Goal: Transaction & Acquisition: Purchase product/service

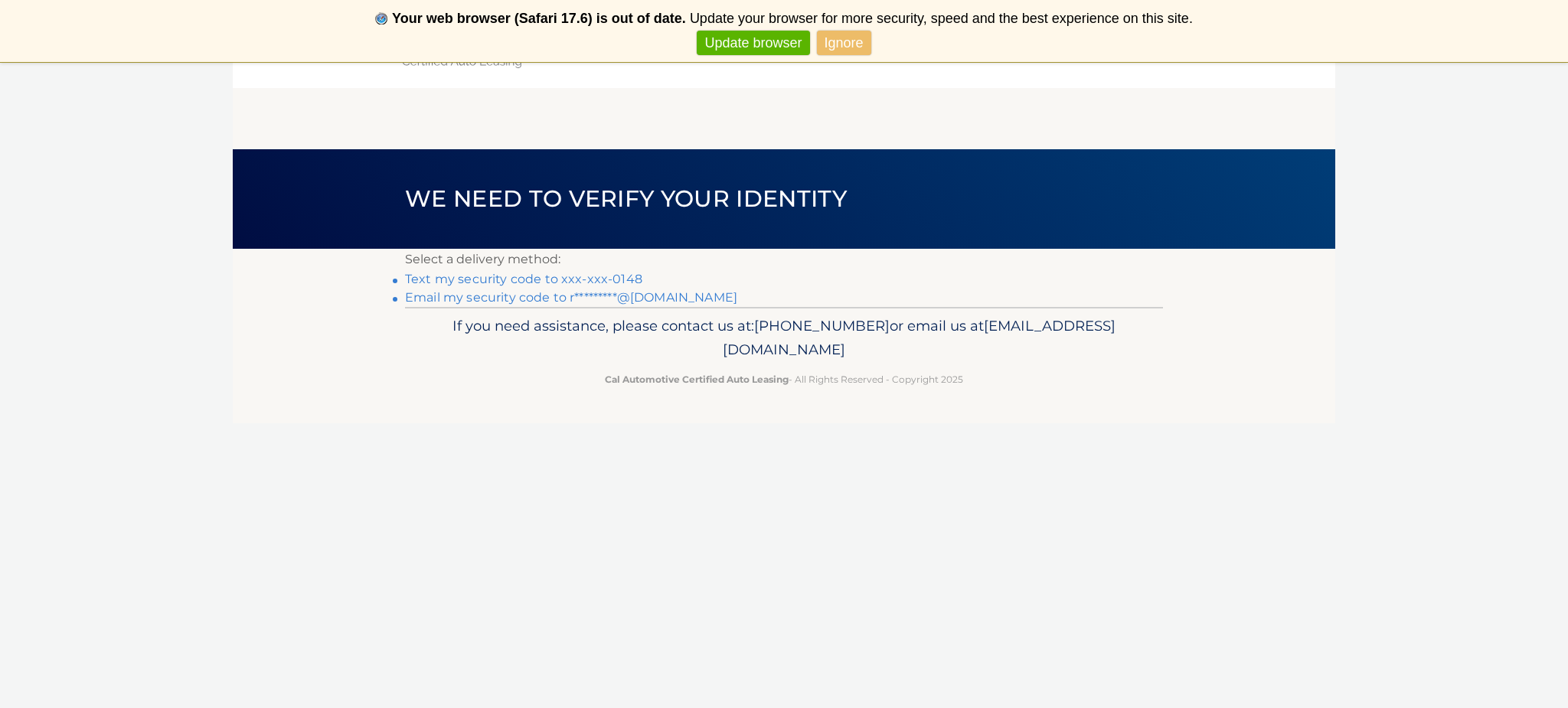
click at [521, 276] on link "Text my security code to xxx-xxx-0148" at bounding box center [524, 278] width 237 height 15
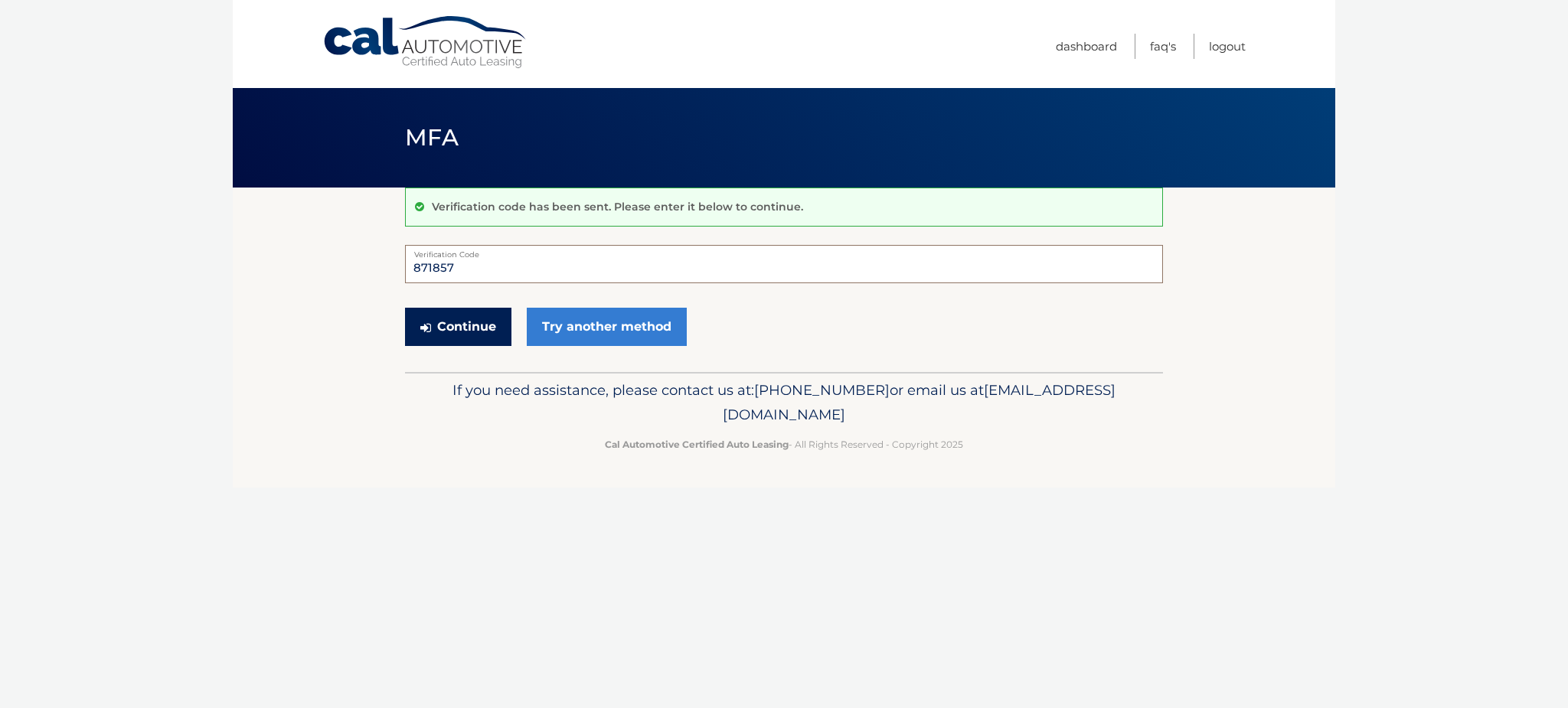
type input "871857"
click at [463, 320] on button "Continue" at bounding box center [458, 327] width 106 height 38
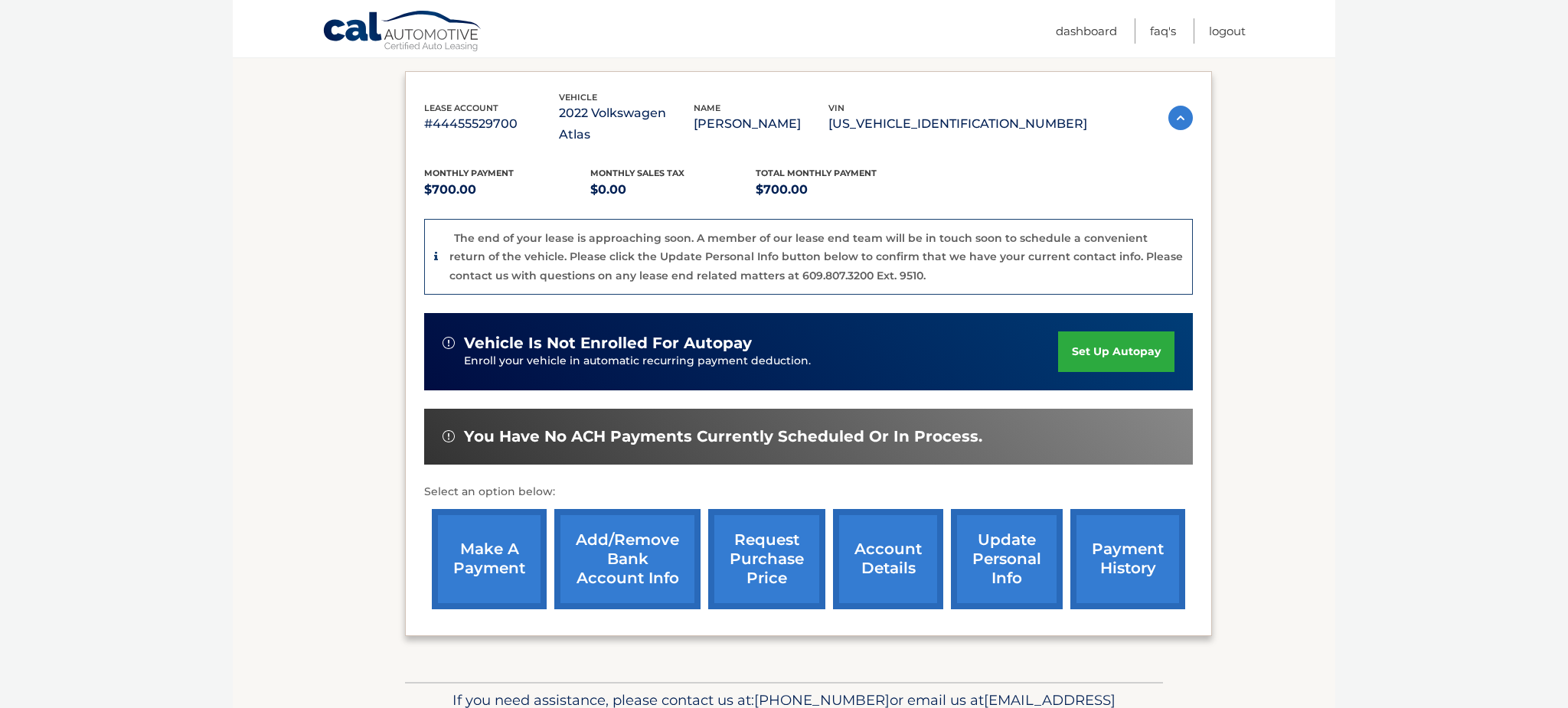
scroll to position [263, 0]
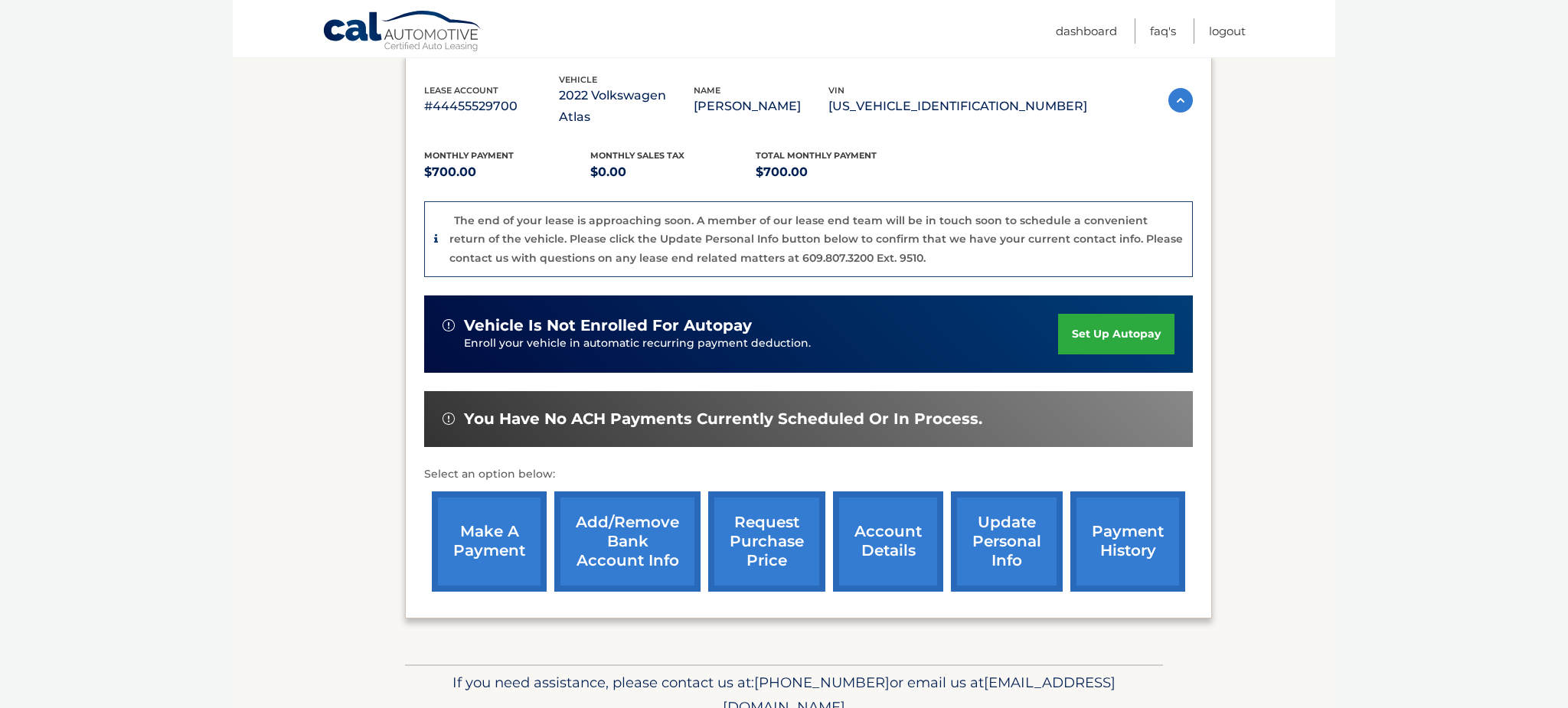
click at [895, 513] on link "account details" at bounding box center [888, 541] width 110 height 100
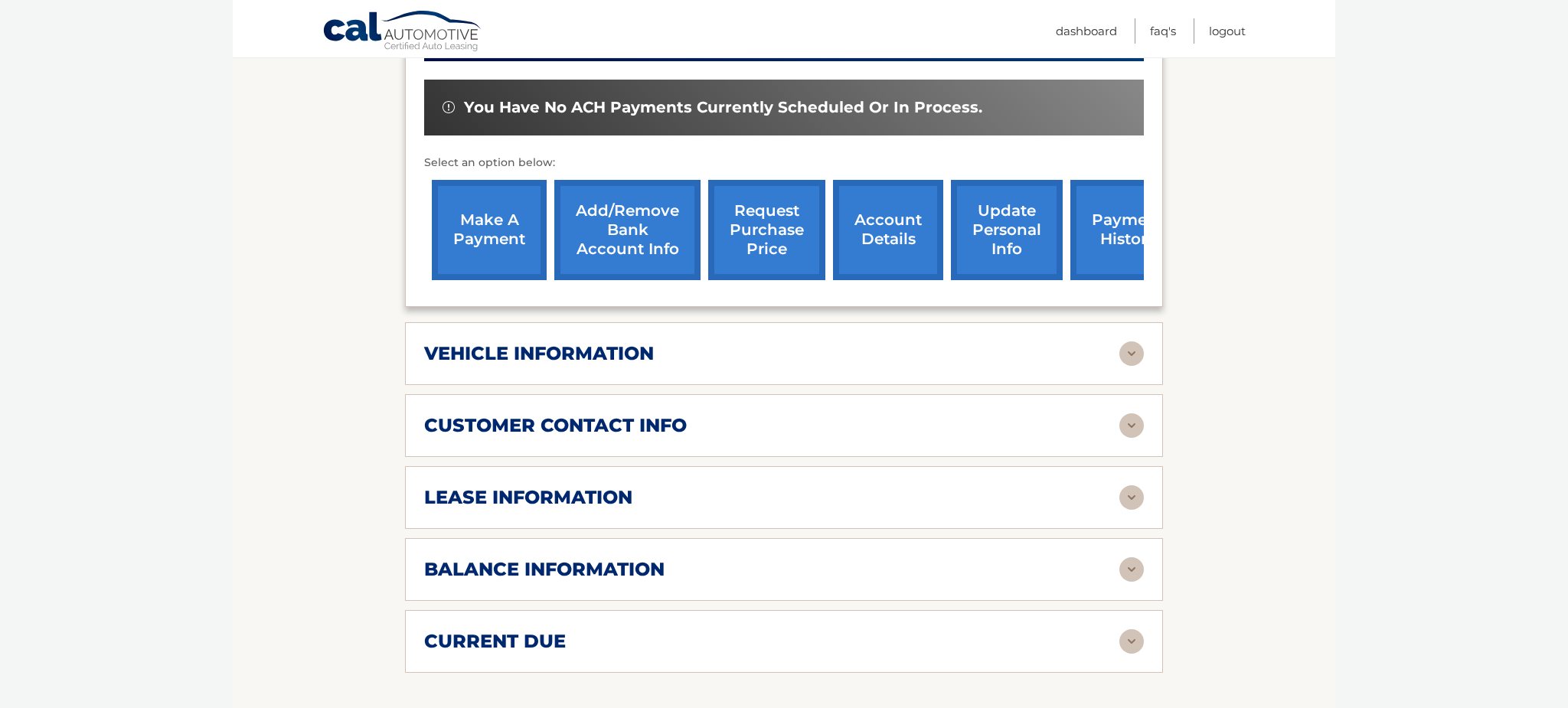
scroll to position [501, 0]
click at [1125, 484] on img at bounding box center [1131, 496] width 25 height 25
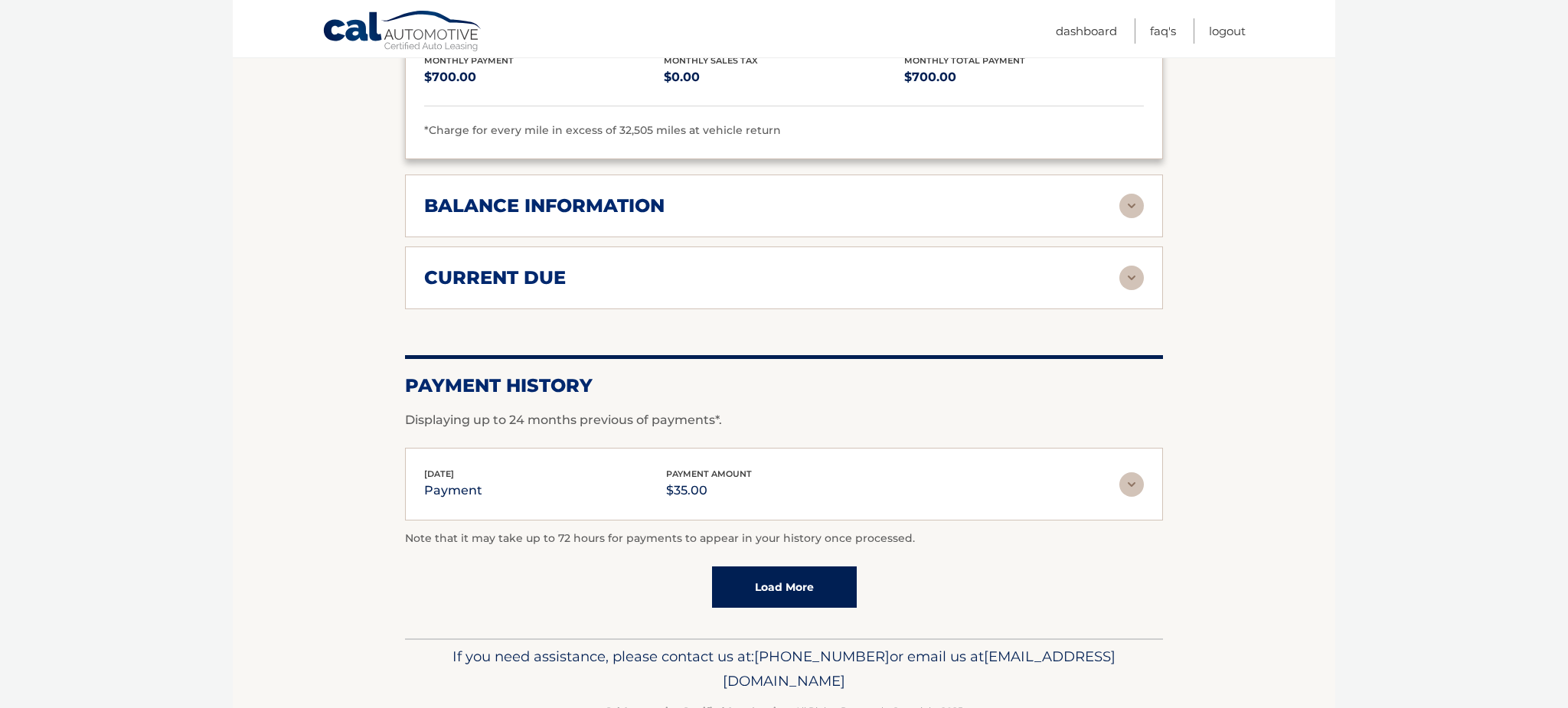
scroll to position [1152, 0]
click at [1133, 471] on img at bounding box center [1131, 482] width 25 height 25
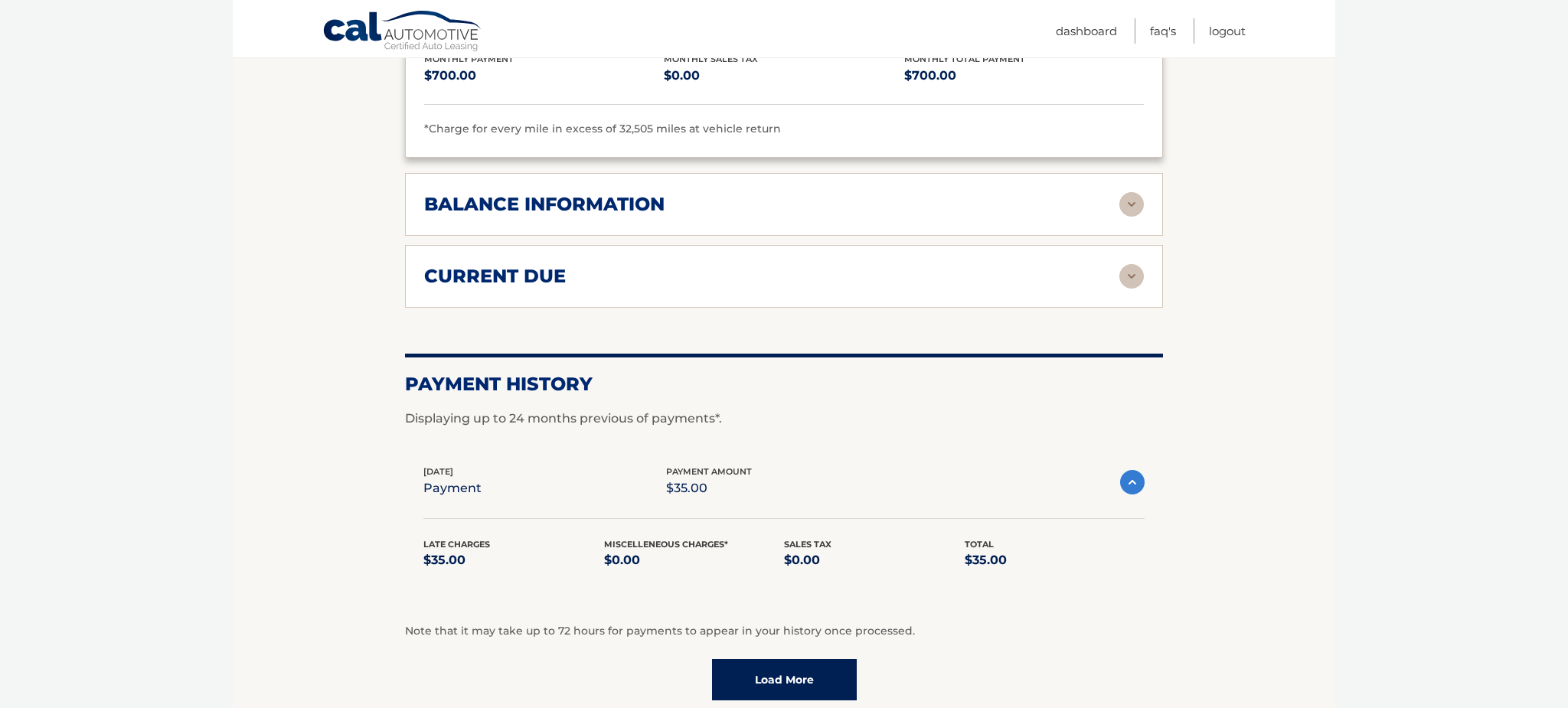
click at [1133, 470] on img at bounding box center [1131, 481] width 25 height 25
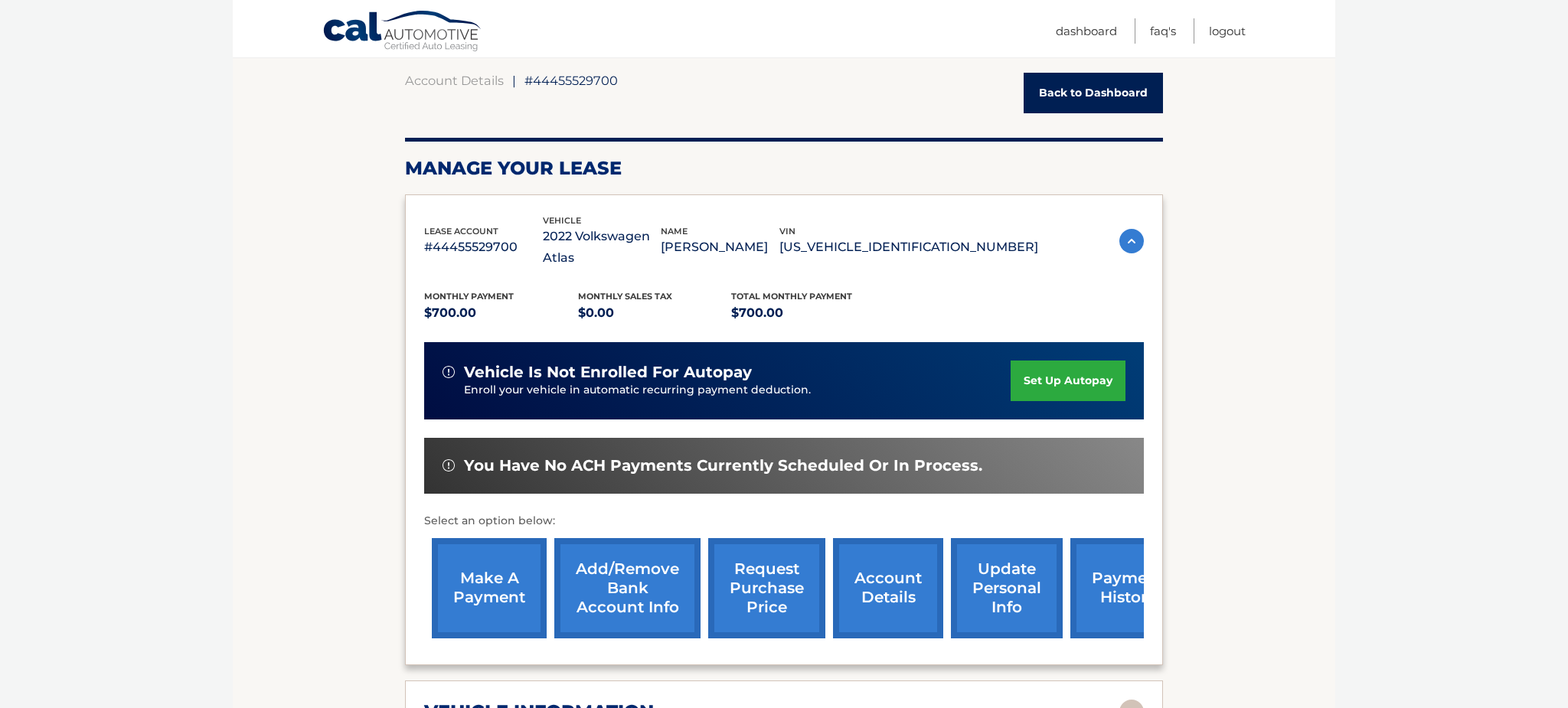
scroll to position [141, 0]
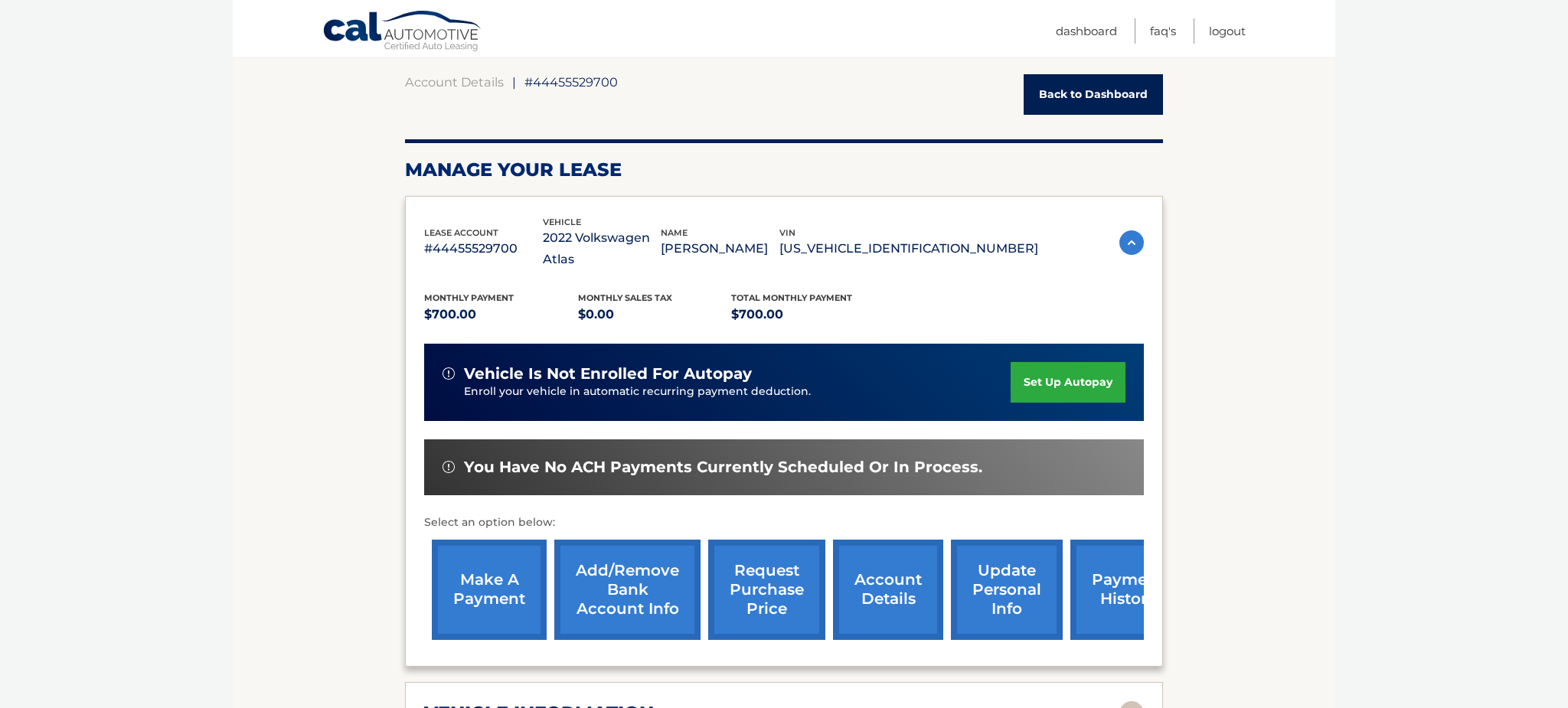
click at [1121, 568] on link "payment history" at bounding box center [1127, 589] width 115 height 100
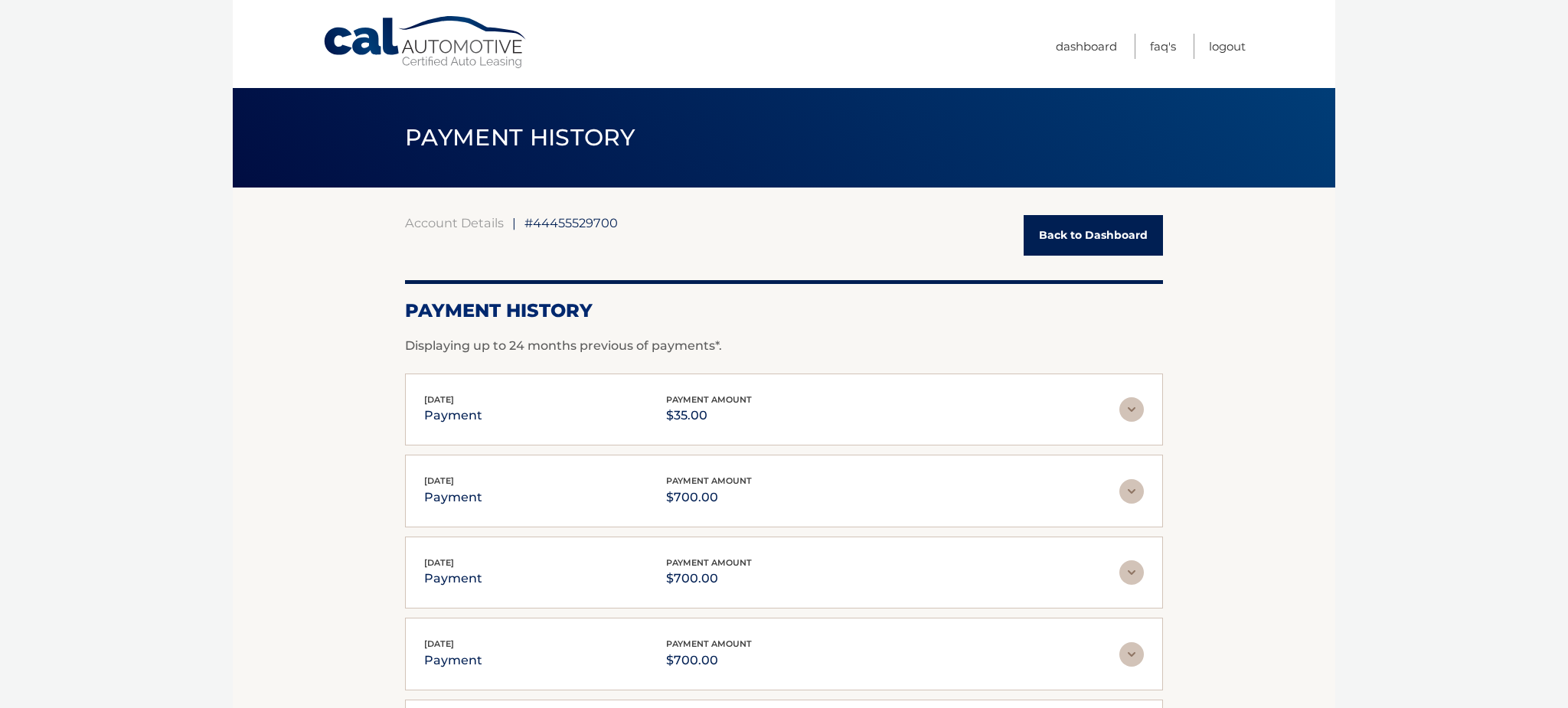
click at [1106, 231] on link "Back to Dashboard" at bounding box center [1093, 234] width 139 height 40
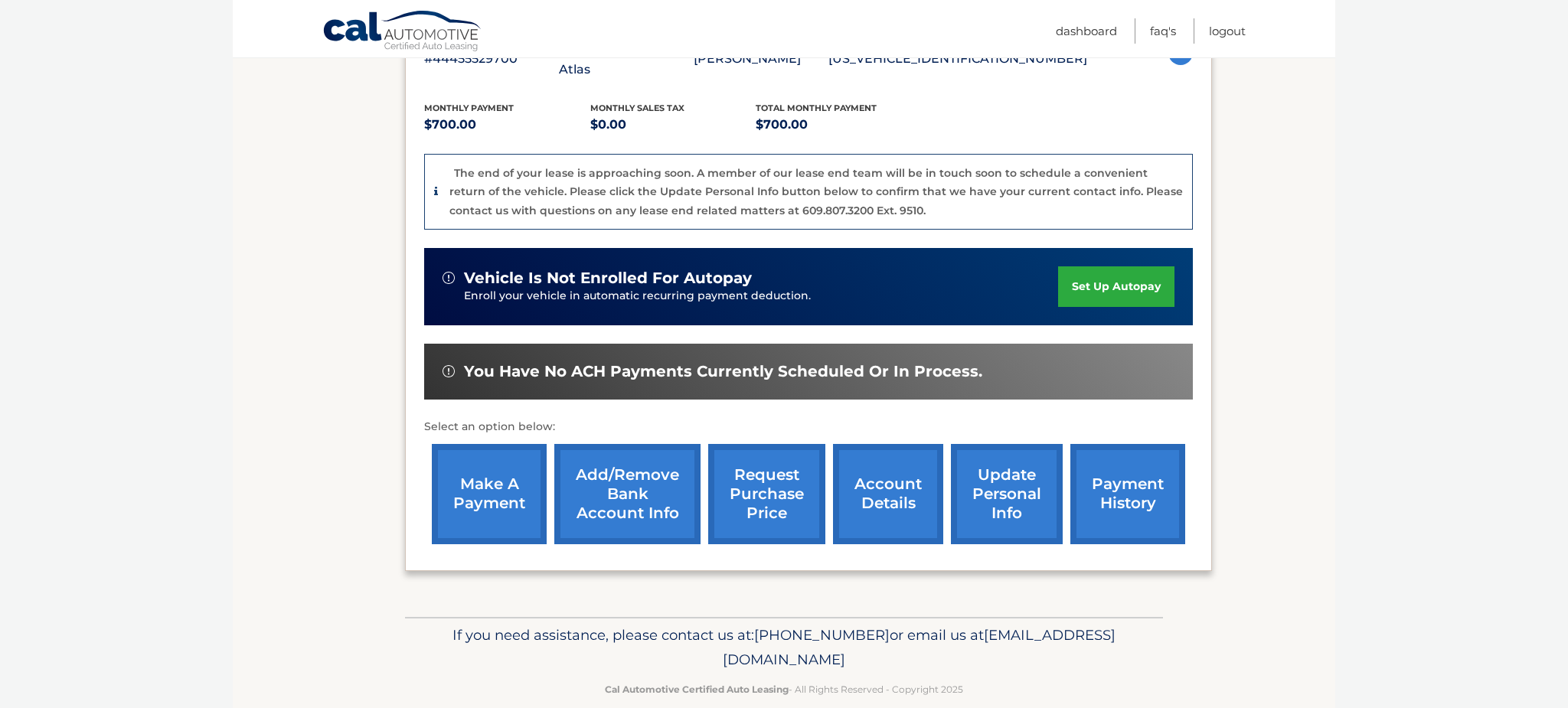
scroll to position [309, 0]
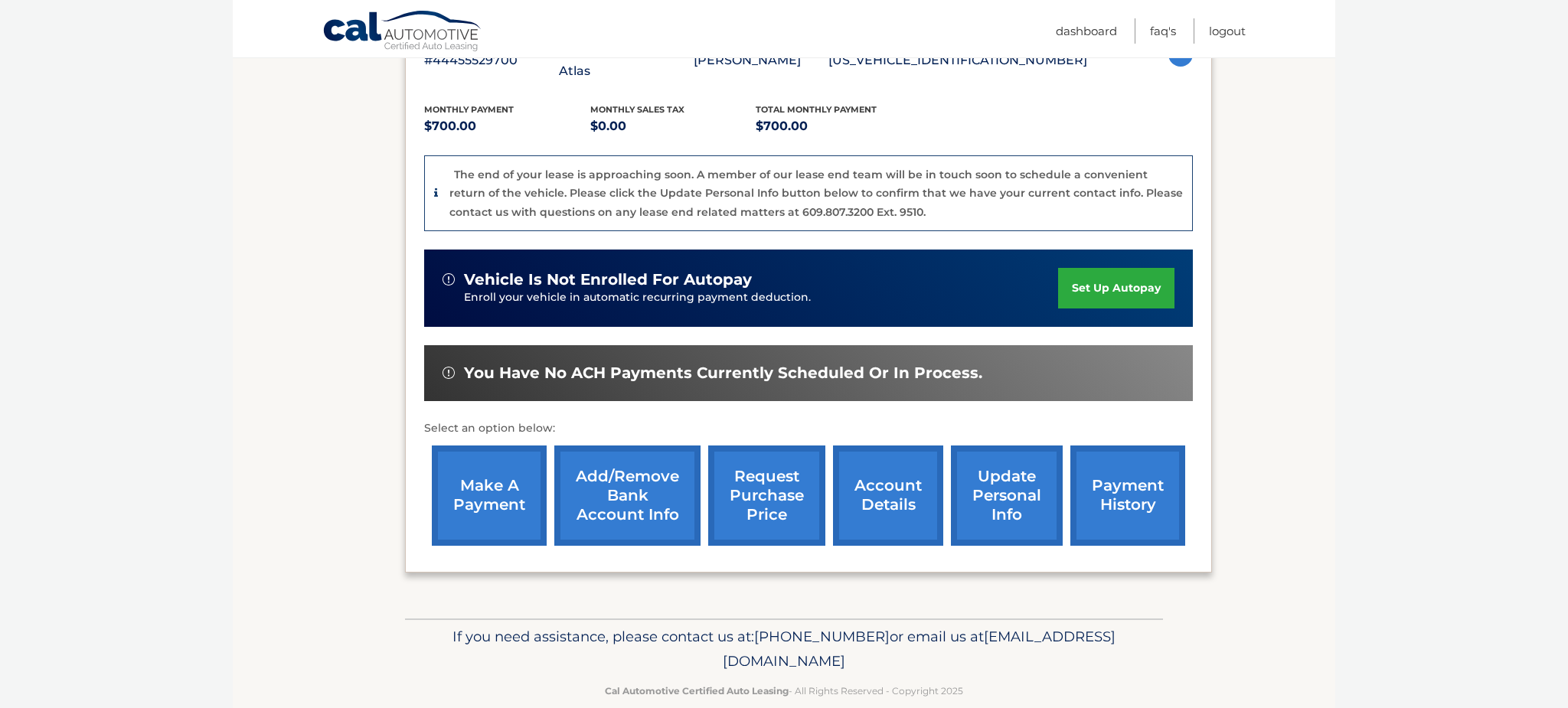
click at [1009, 470] on link "update personal info" at bounding box center [1007, 495] width 112 height 100
click at [493, 463] on link "make a payment" at bounding box center [489, 495] width 115 height 100
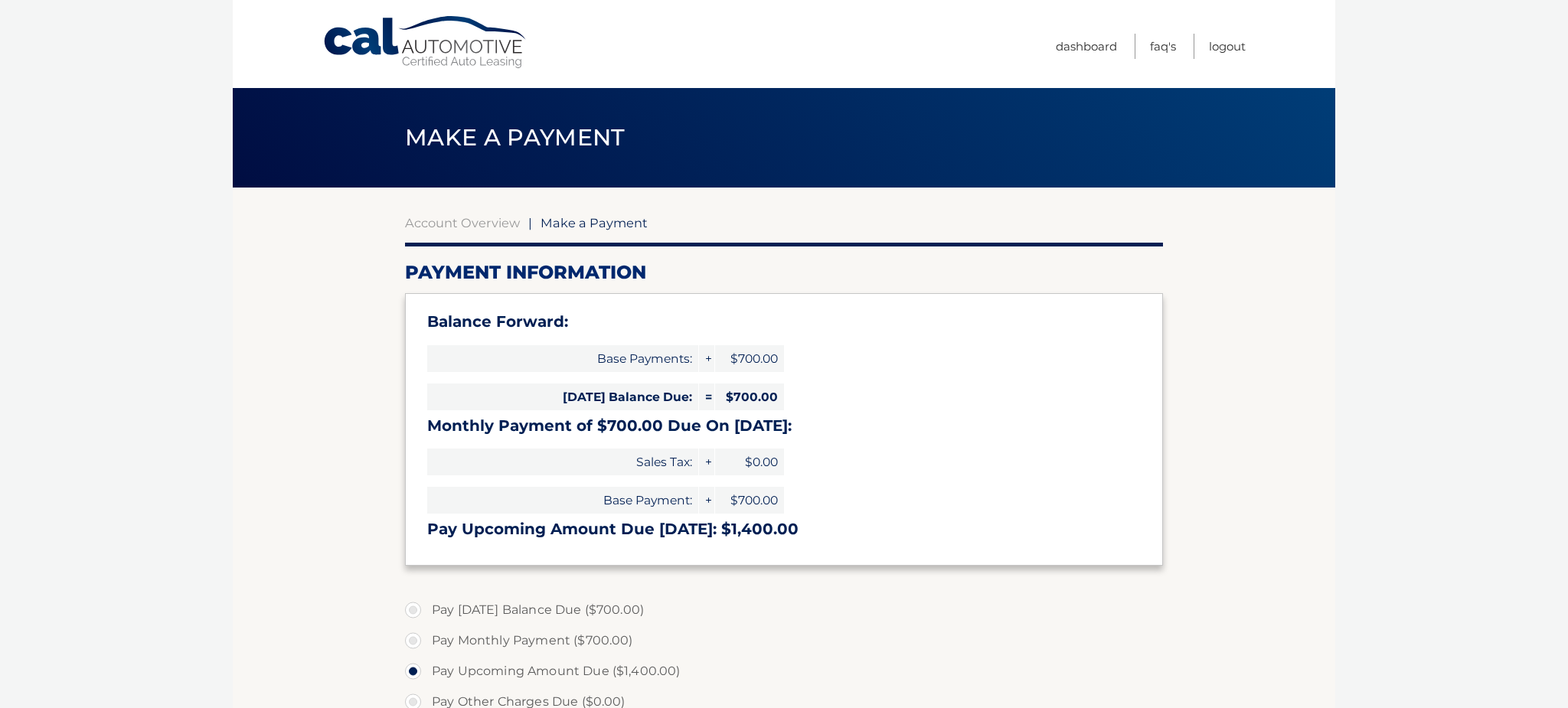
select select "NzQwZGM5N2UtNmQwOS00NWQ5LTkwNzktYTFlOGZlOTVkY2U1"
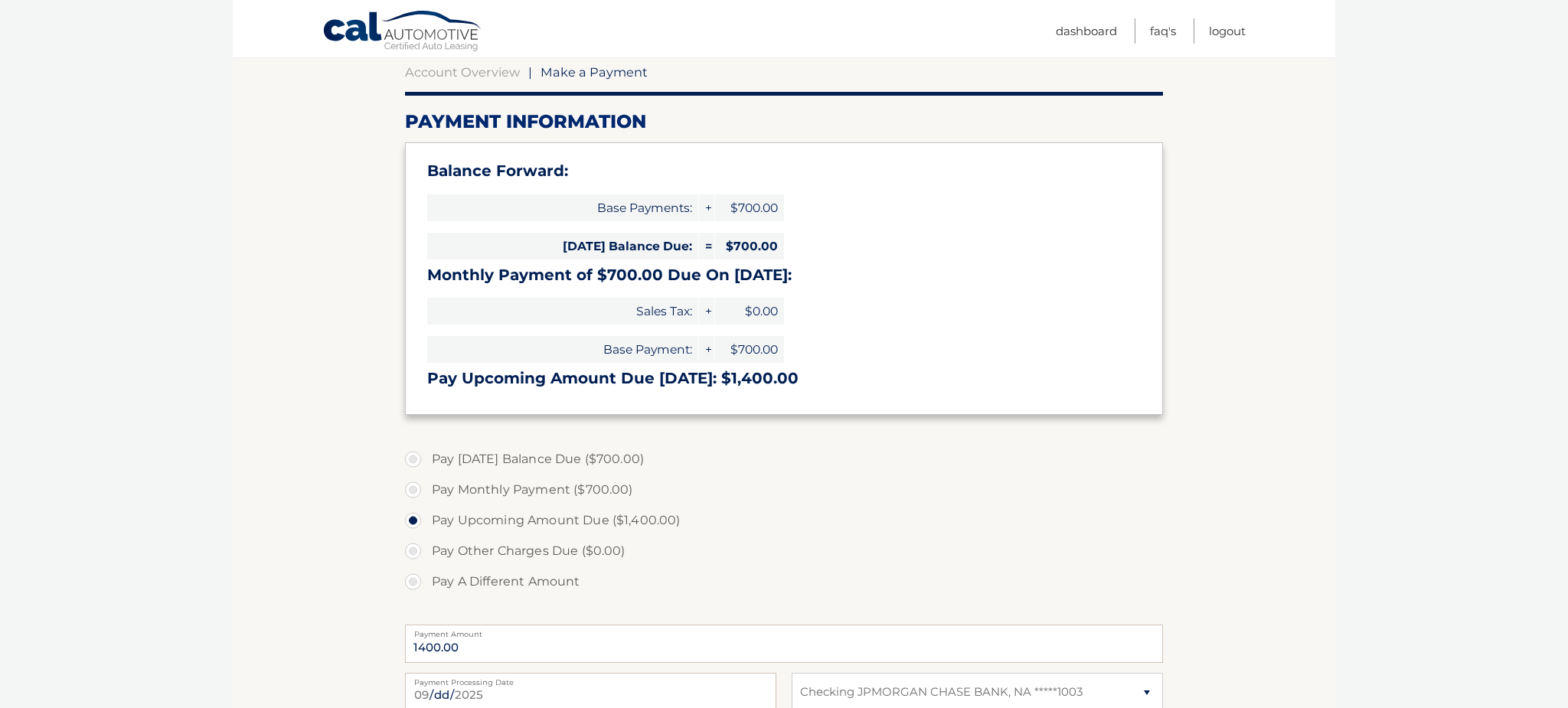
scroll to position [149, 0]
click at [413, 458] on label "Pay [DATE] Balance Due ($700.00)" at bounding box center [784, 460] width 758 height 30
click at [413, 458] on input "Pay Today's Balance Due ($700.00)" at bounding box center [419, 457] width 16 height 25
radio input "true"
type input "700.00"
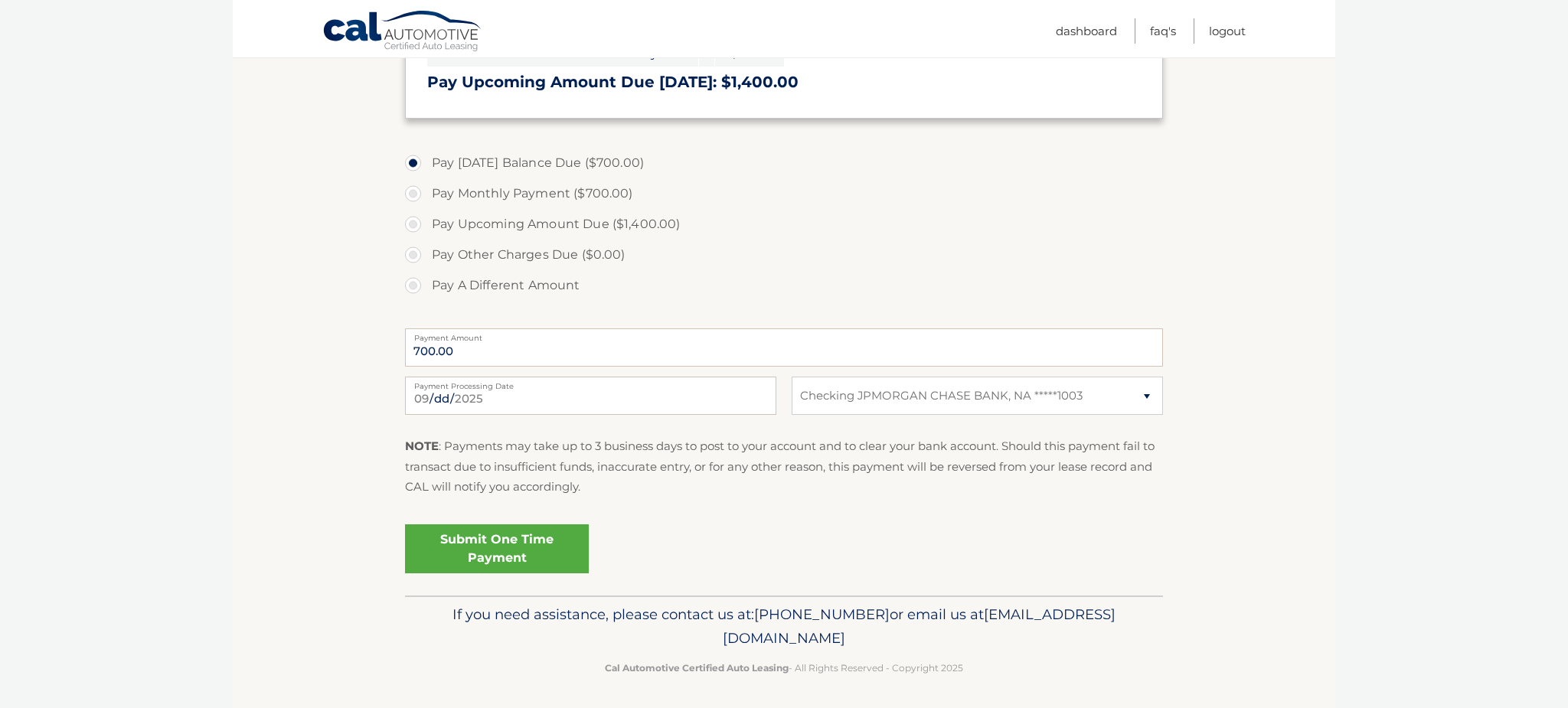
scroll to position [446, 0]
click at [530, 541] on link "Submit One Time Payment" at bounding box center [497, 549] width 183 height 49
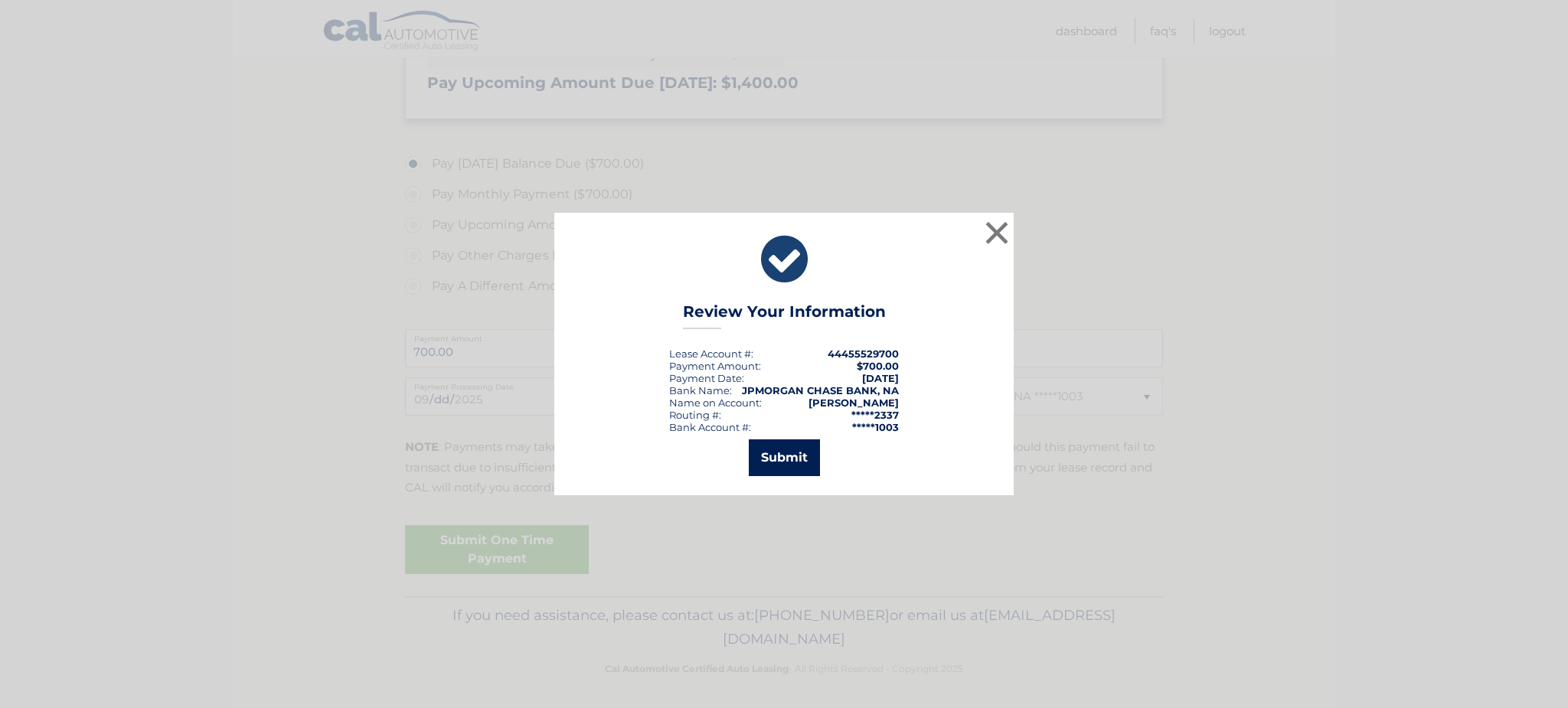
click at [785, 460] on button "Submit" at bounding box center [784, 457] width 72 height 36
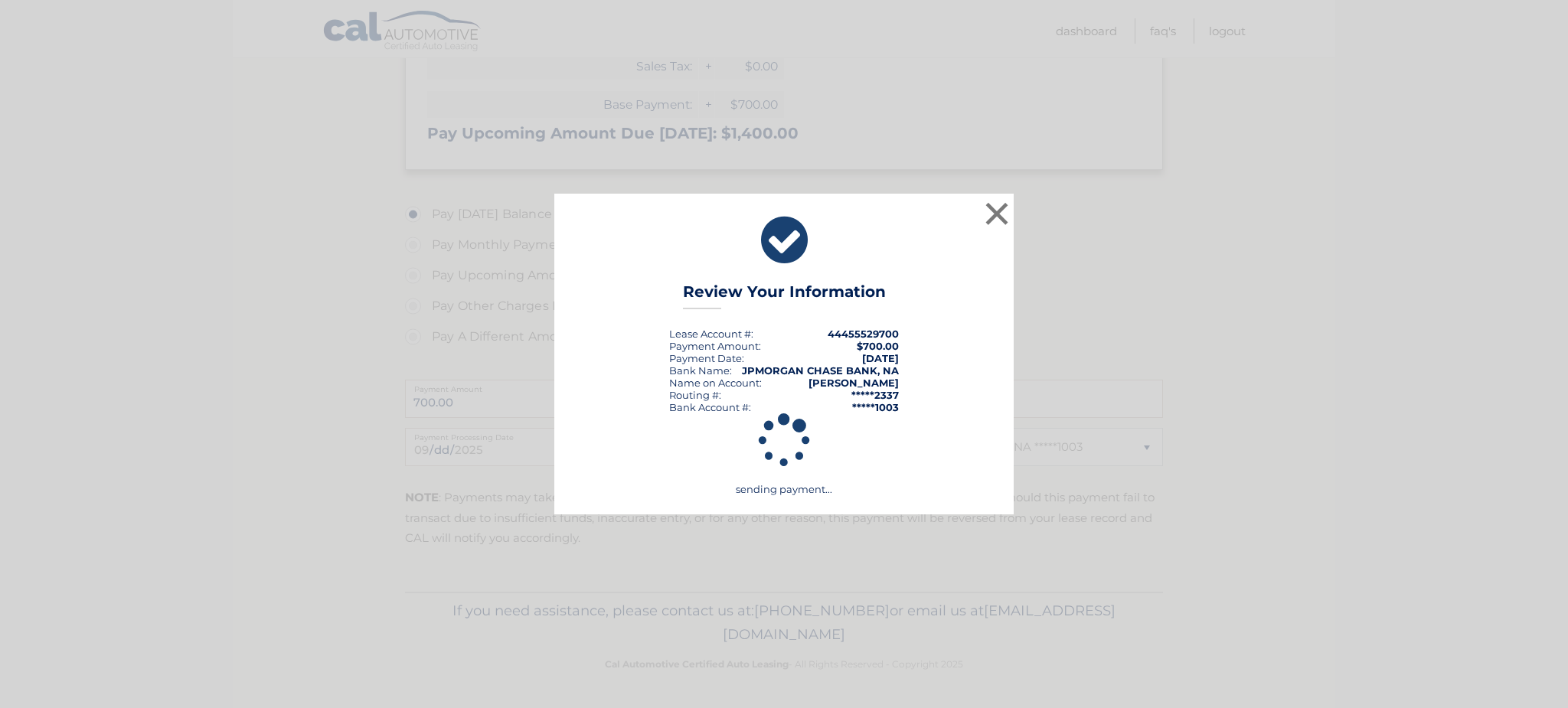
scroll to position [391, 0]
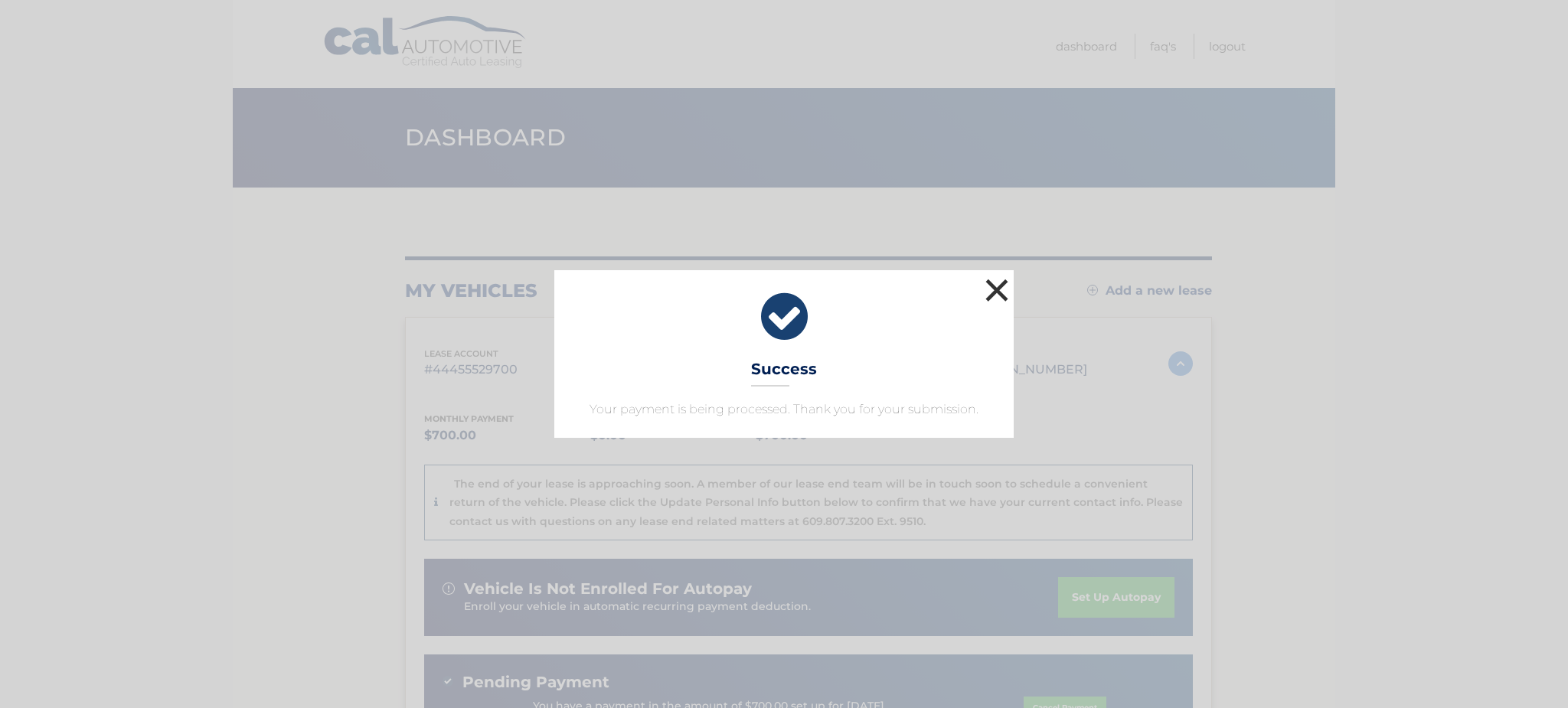
click at [1001, 287] on button "×" at bounding box center [996, 289] width 30 height 30
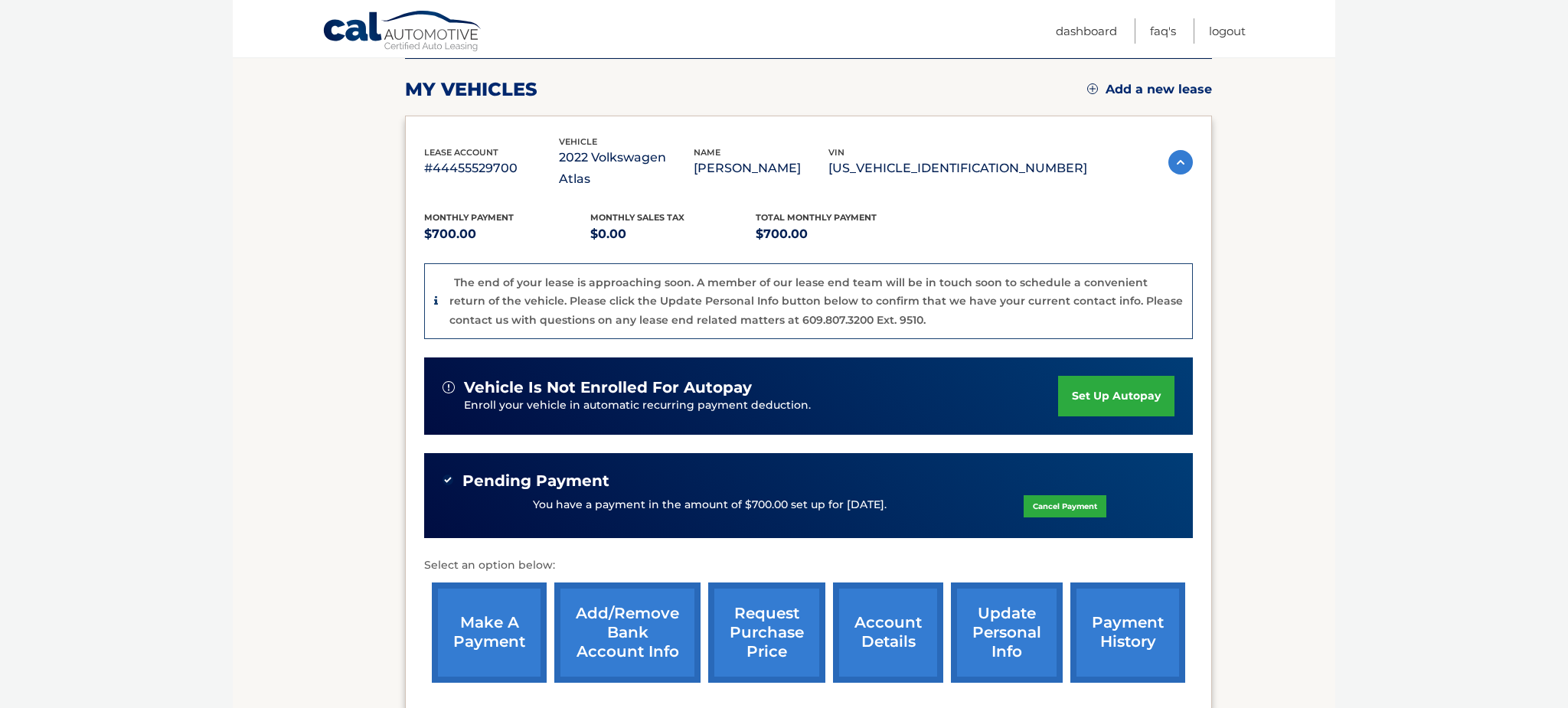
scroll to position [329, 0]
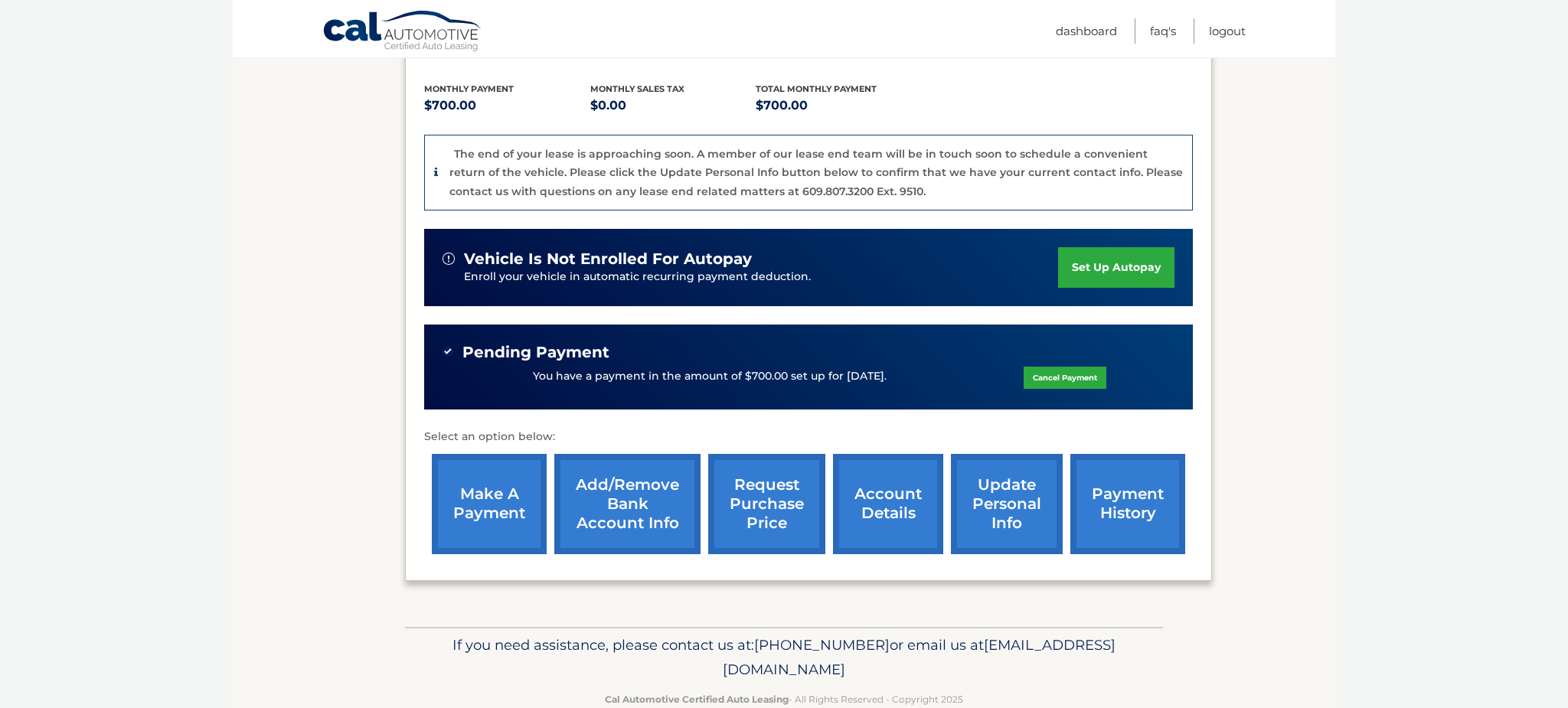
click at [909, 485] on link "account details" at bounding box center [888, 504] width 110 height 100
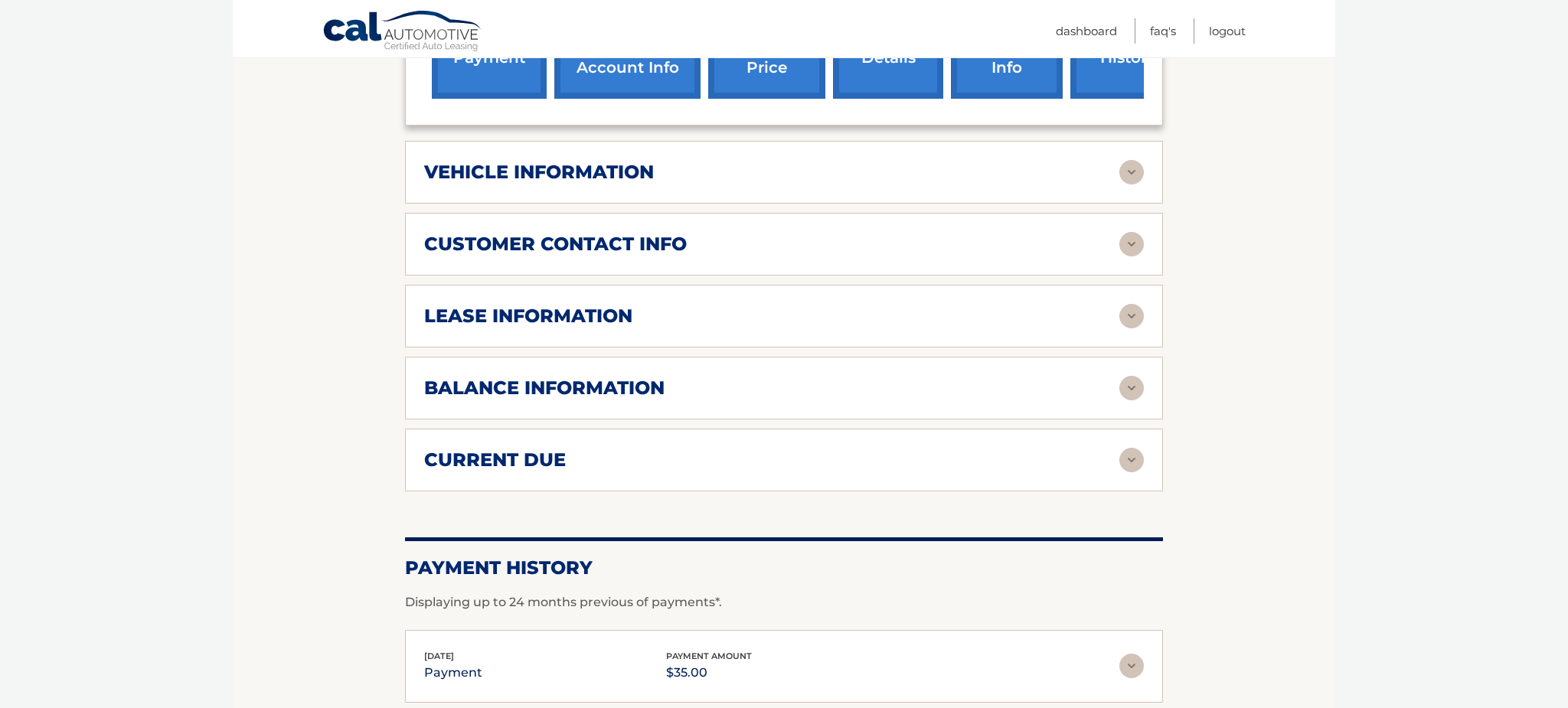
scroll to position [709, 0]
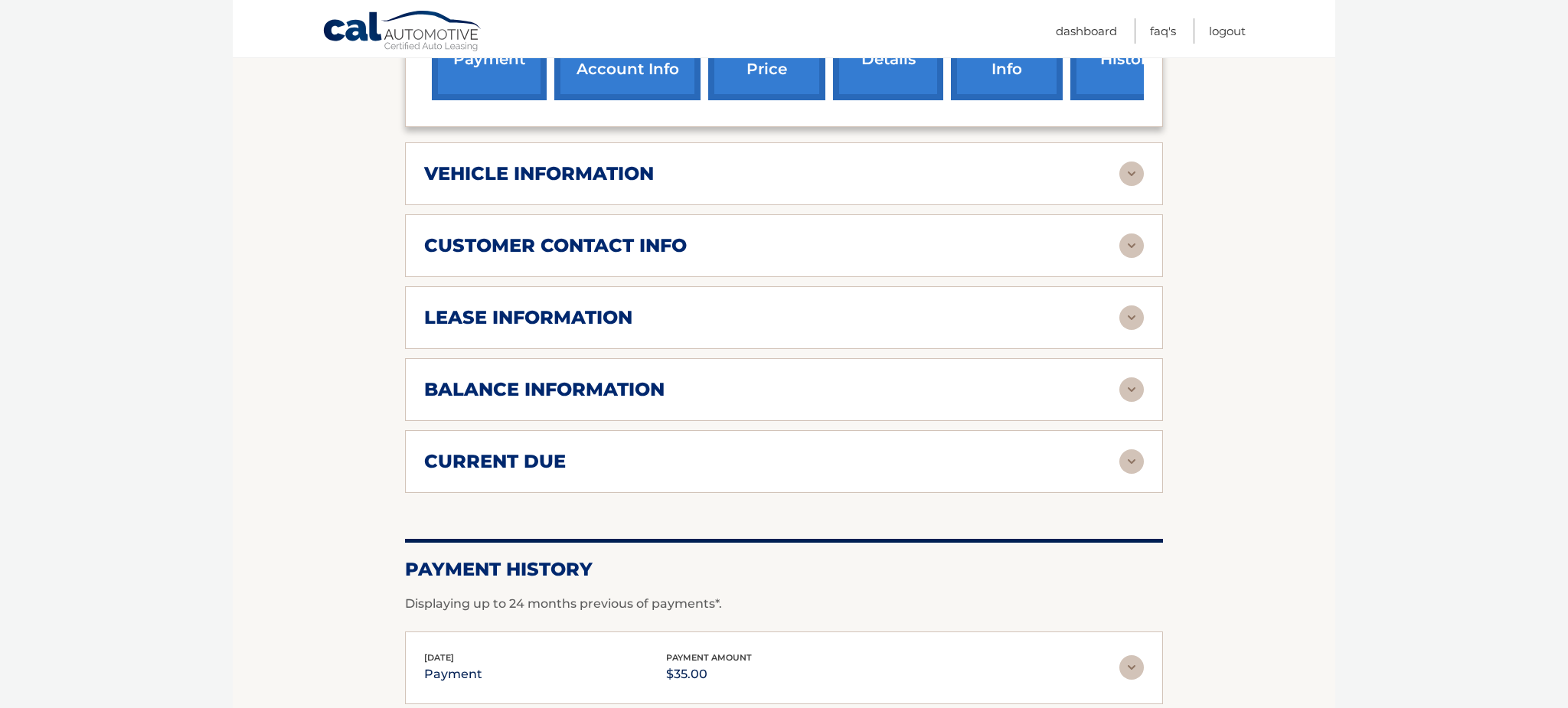
click at [1132, 305] on img at bounding box center [1131, 317] width 25 height 25
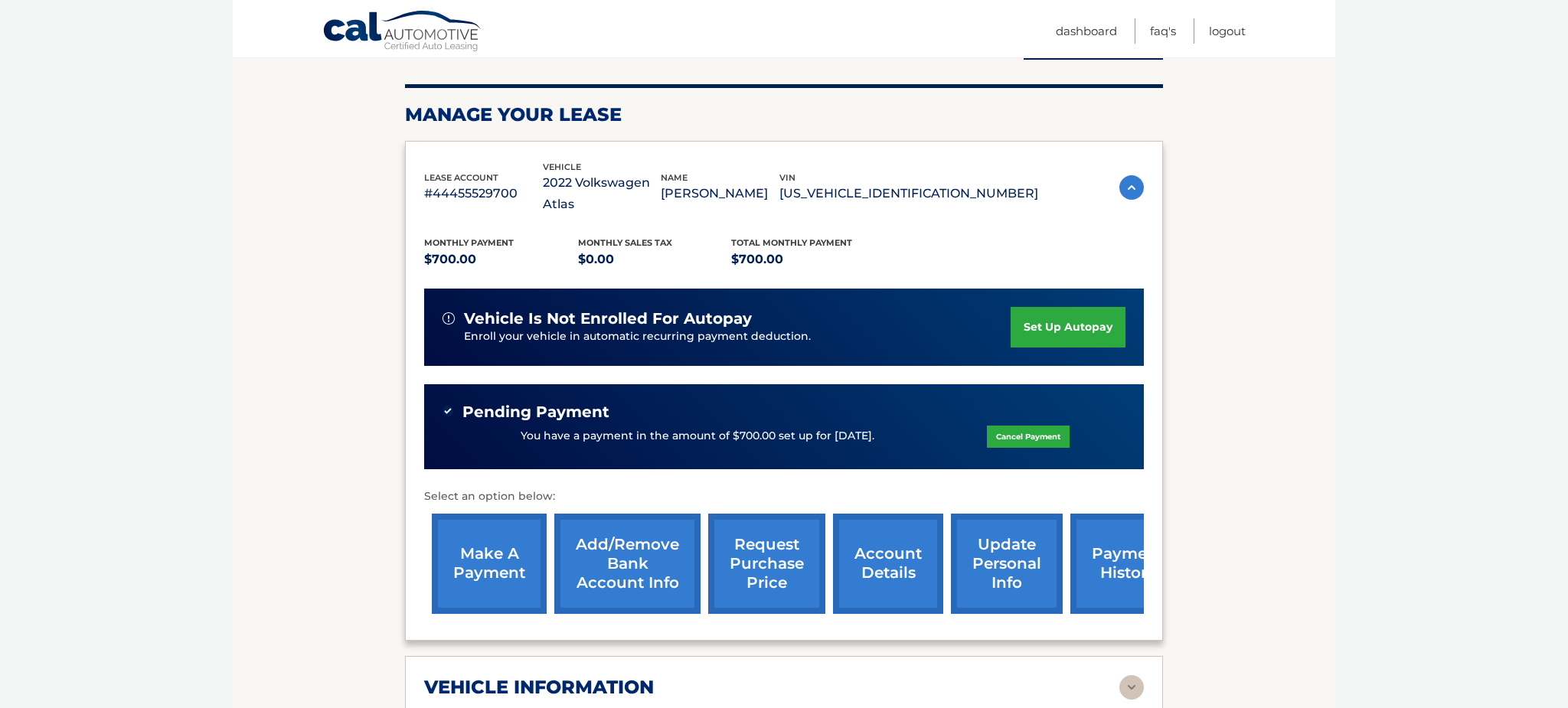
scroll to position [182, 0]
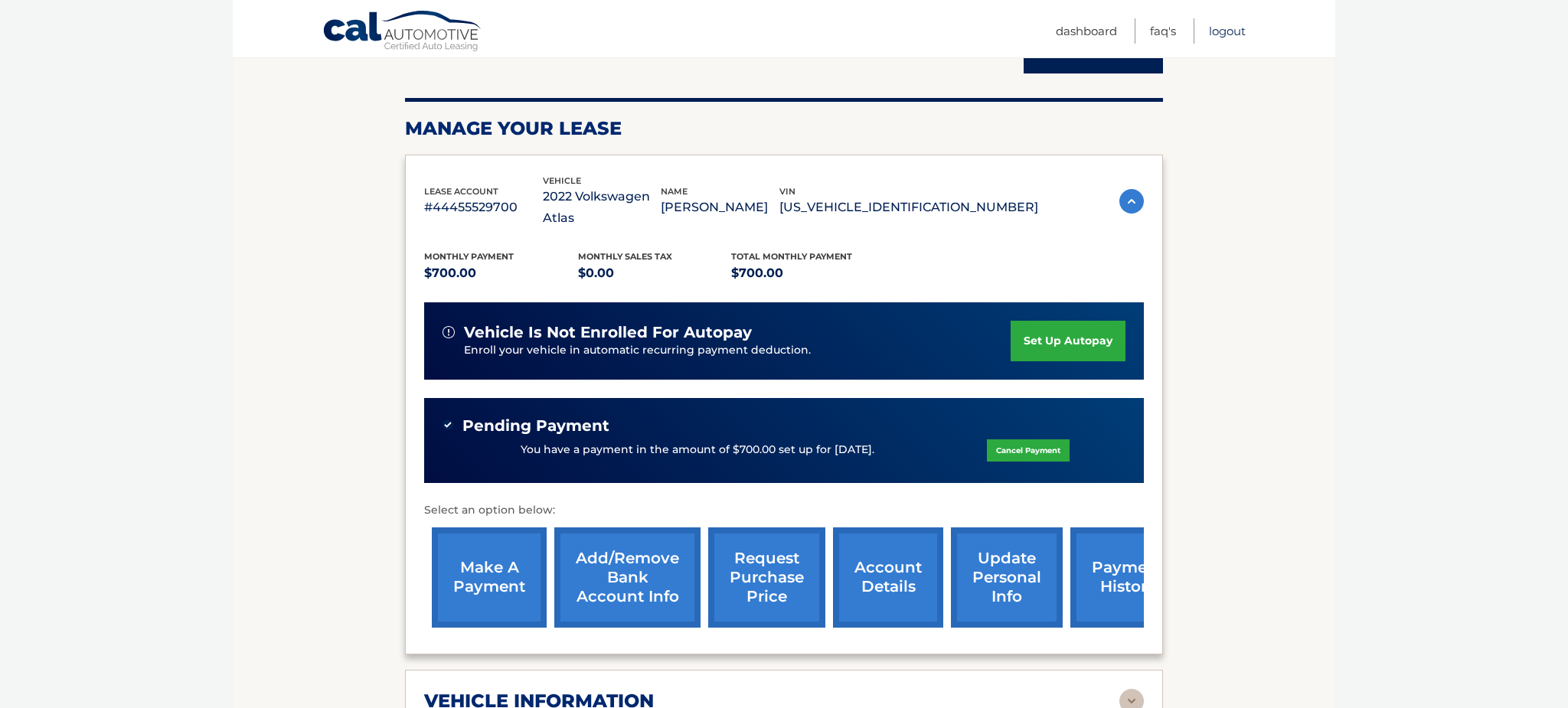
click at [1225, 32] on link "Logout" at bounding box center [1227, 31] width 36 height 25
